Goal: Answer question/provide support

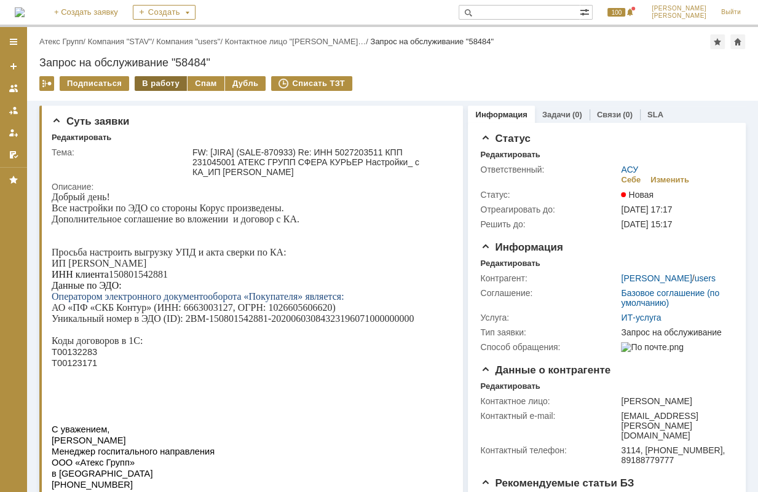
click at [160, 89] on div "В работу" at bounding box center [161, 83] width 52 height 15
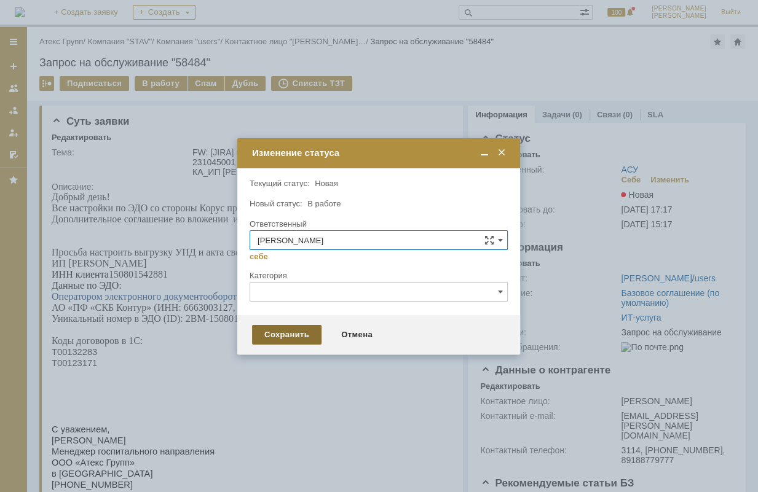
click at [274, 336] on div "Сохранить" at bounding box center [286, 335] width 69 height 20
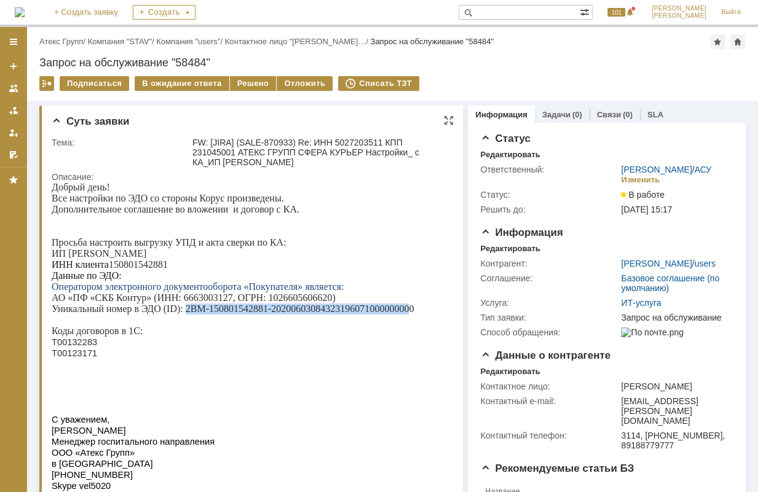
drag, startPoint x: 184, startPoint y: 318, endPoint x: 409, endPoint y: 314, distance: 224.4
click at [409, 314] on p "Уникальный номер в ЭДО (ID): 2BM-150801542881-20200603084323196071000000000" at bounding box center [248, 309] width 392 height 11
copy p "2BM-150801542881-2020060308432319607100000000"
drag, startPoint x: 213, startPoint y: 320, endPoint x: 206, endPoint y: 320, distance: 7.4
click at [213, 315] on p "Уникальный номер в ЭДО (ID): 2BM-150801542881-20200603084323196071000000000" at bounding box center [248, 309] width 392 height 11
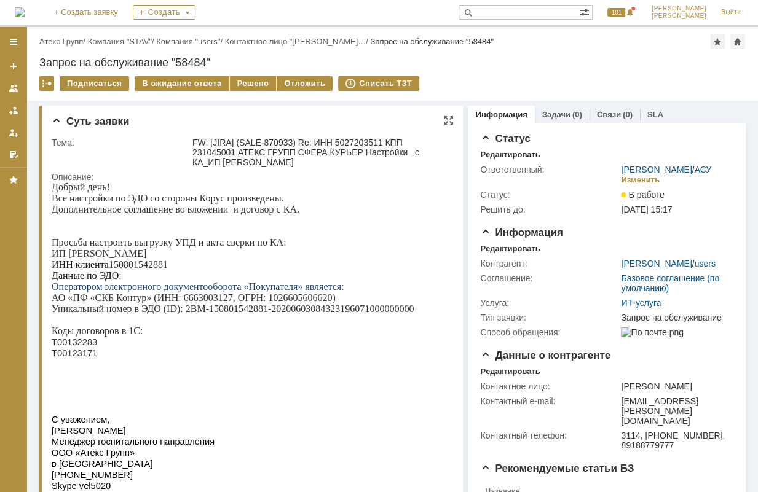
click at [345, 325] on p at bounding box center [248, 320] width 392 height 11
click at [417, 315] on p "Уникальный номер в ЭДО (ID): 2BM-150801542881-20200603084323196071000000000" at bounding box center [248, 309] width 392 height 11
click at [415, 315] on p "Уникальный номер в ЭДО (ID): 2BM-150801542881-20200603084323196071000000000" at bounding box center [248, 309] width 392 height 11
drag, startPoint x: 414, startPoint y: 314, endPoint x: 187, endPoint y: 318, distance: 226.8
click at [187, 315] on p "Уникальный номер в ЭДО (ID): 2BM-150801542881-20200603084323196071000000000" at bounding box center [248, 309] width 392 height 11
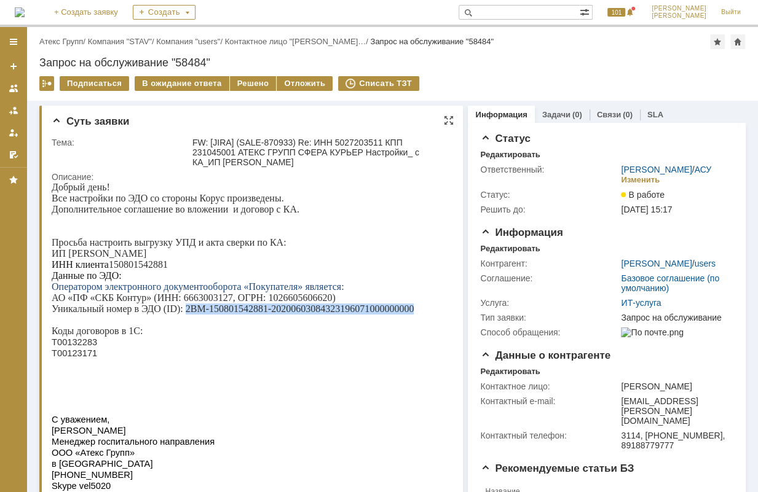
copy p "2BM-150801542881-20200603084323196071000000000"
click at [134, 267] on p "ИНН клиента 150801542881" at bounding box center [248, 264] width 392 height 11
copy p "150801542881"
click at [246, 84] on div "Решено" at bounding box center [253, 83] width 47 height 15
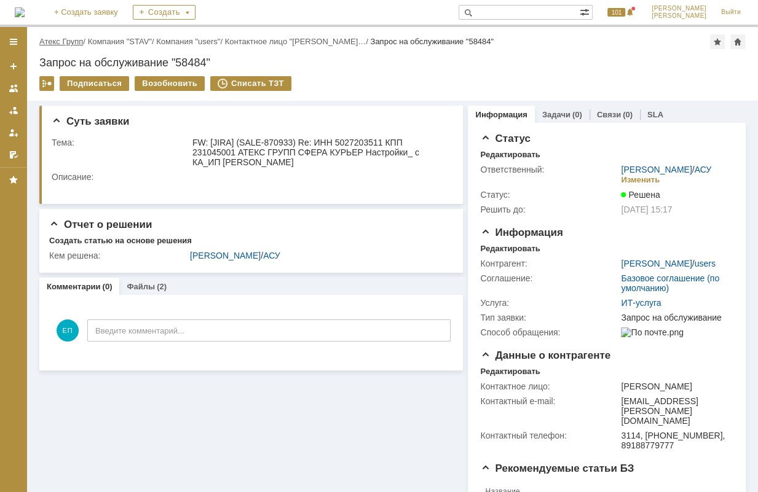
click at [62, 41] on link "Атекс Групп" at bounding box center [61, 41] width 44 height 9
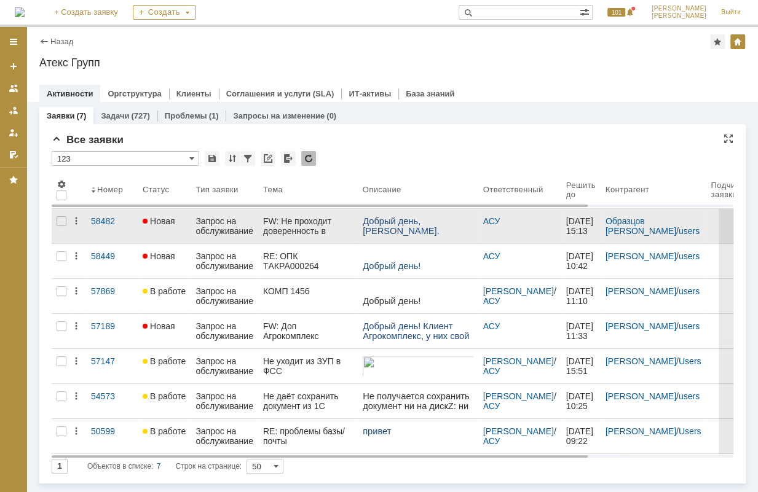
click at [320, 226] on div "FW: Не проходит доверенность в [GEOGRAPHIC_DATA]" at bounding box center [308, 226] width 90 height 20
